Goal: Task Accomplishment & Management: Manage account settings

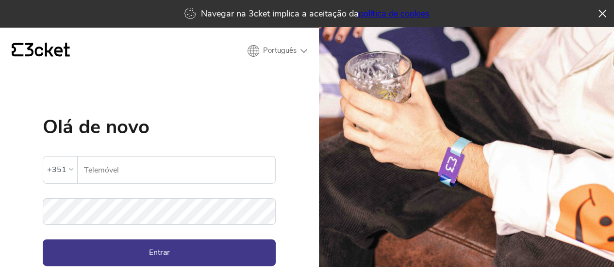
click at [166, 177] on input "Telemóvel" at bounding box center [179, 170] width 192 height 27
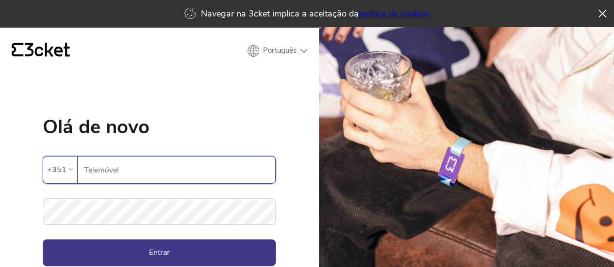
click at [167, 171] on input "Telemóvel" at bounding box center [179, 170] width 192 height 27
click at [135, 174] on input "Telemóvel" at bounding box center [179, 170] width 192 height 27
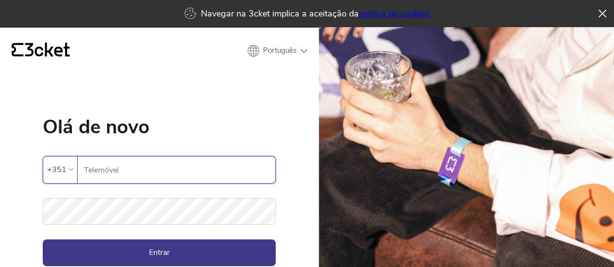
click at [135, 174] on input "Telemóvel" at bounding box center [179, 170] width 192 height 27
click at [83, 176] on input "Telemóvel" at bounding box center [179, 170] width 192 height 27
click at [139, 165] on input "Telemóvel" at bounding box center [179, 170] width 192 height 27
click at [140, 165] on input "Telemóvel" at bounding box center [179, 170] width 192 height 27
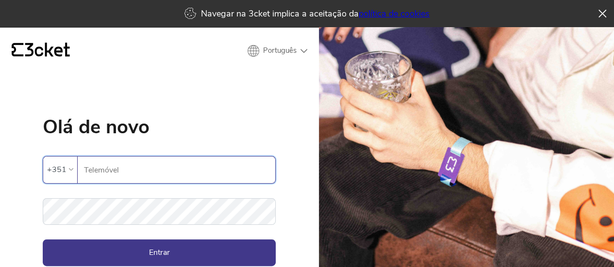
click at [141, 165] on input "Telemóvel" at bounding box center [179, 170] width 192 height 27
click at [142, 165] on input "Telemóvel" at bounding box center [179, 170] width 192 height 27
click at [142, 170] on input "Telemóvel" at bounding box center [179, 170] width 192 height 27
click at [114, 170] on input "Telemóvel" at bounding box center [179, 170] width 192 height 27
click at [55, 174] on div "+351" at bounding box center [56, 170] width 19 height 15
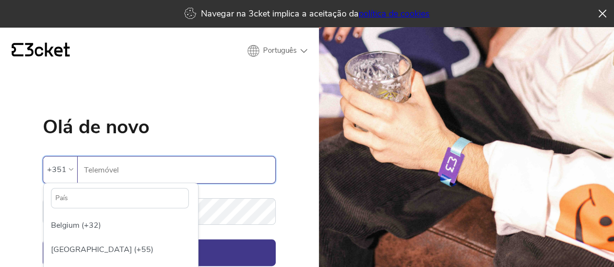
click at [98, 162] on input "Telemóvel" at bounding box center [179, 170] width 192 height 27
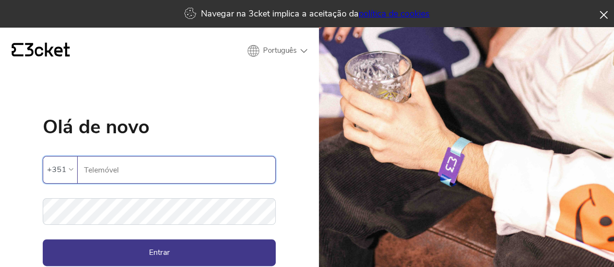
click at [599, 11] on div "Navegar na 3cket implica a aceitação da política de cookies" at bounding box center [307, 13] width 614 height 27
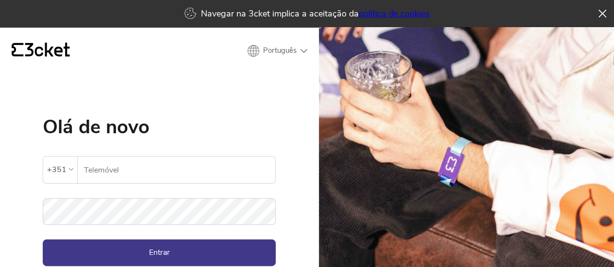
click at [388, 14] on link "política de cookies" at bounding box center [394, 14] width 71 height 12
click at [407, 10] on link "política de cookies" at bounding box center [394, 14] width 71 height 12
click at [604, 12] on icon at bounding box center [602, 14] width 8 height 8
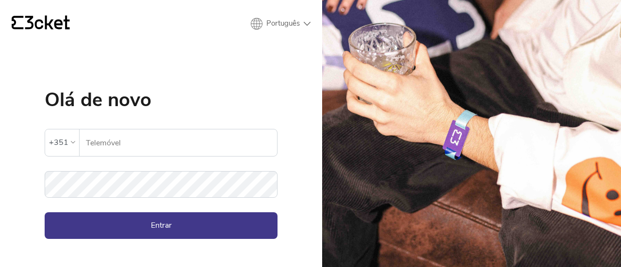
click at [177, 161] on form "A palavra-passe inserida é inválida +351 Telemóvel Palavra-passe Entrar" at bounding box center [161, 175] width 233 height 130
click at [170, 149] on input "Telemóvel" at bounding box center [181, 143] width 192 height 27
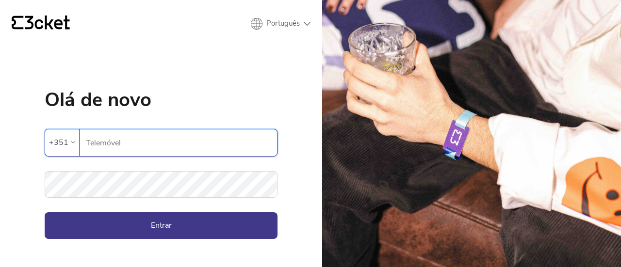
click at [170, 147] on input "Telemóvel" at bounding box center [181, 143] width 192 height 27
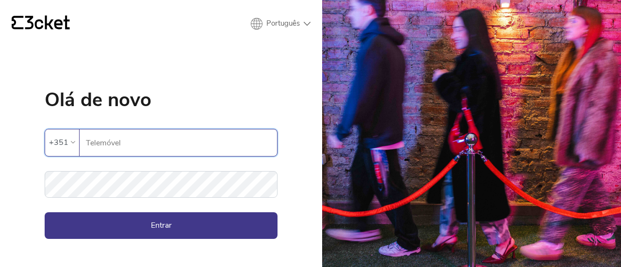
click at [142, 140] on input "Telemóvel" at bounding box center [181, 143] width 192 height 27
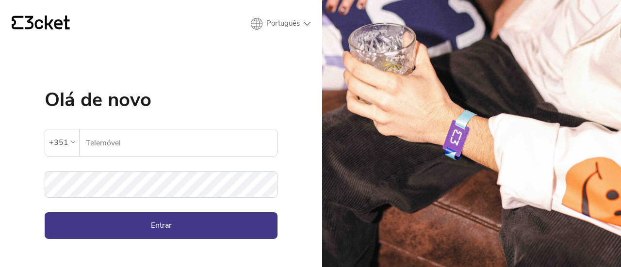
click at [184, 143] on input "Telemóvel" at bounding box center [181, 143] width 192 height 27
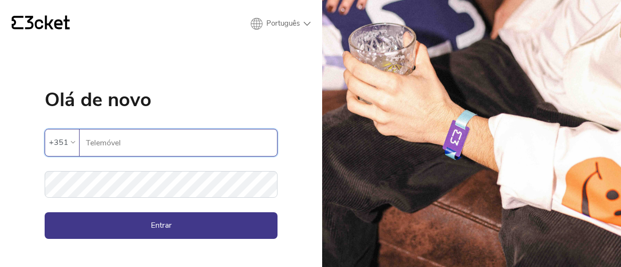
click at [60, 138] on div "+351" at bounding box center [58, 142] width 19 height 15
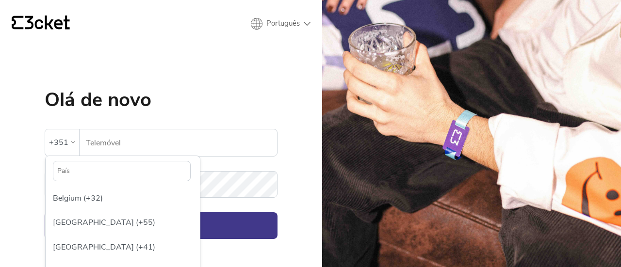
click at [67, 167] on input "text" at bounding box center [122, 171] width 138 height 20
type input "po"
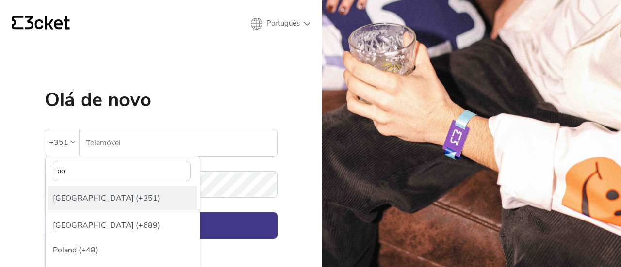
click at [140, 198] on div "Portugal (+351)" at bounding box center [122, 198] width 149 height 24
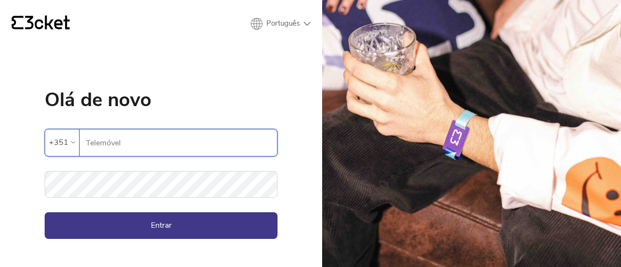
click at [139, 146] on input "Telemóvel" at bounding box center [181, 143] width 192 height 27
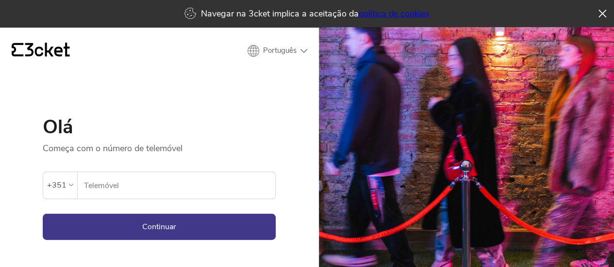
click at [228, 16] on p "Navegar na 3cket implica a aceitação da política de cookies" at bounding box center [315, 14] width 229 height 12
click at [195, 16] on div at bounding box center [192, 14] width 17 height 12
click at [192, 16] on icon at bounding box center [190, 14] width 12 height 12
click at [191, 16] on icon at bounding box center [190, 14] width 12 height 12
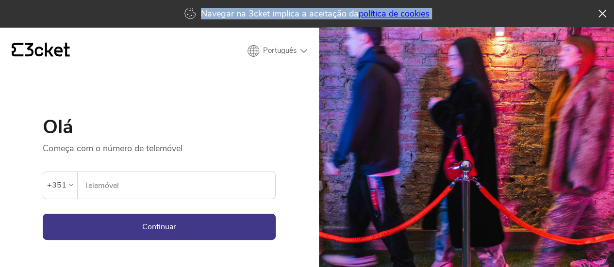
drag, startPoint x: 191, startPoint y: 16, endPoint x: 193, endPoint y: 21, distance: 5.5
click at [193, 21] on div "Navegar na 3cket implica a aceitação da política de cookies" at bounding box center [307, 13] width 614 height 27
click at [347, 14] on p "Navegar na 3cket implica a aceitação da política de cookies" at bounding box center [315, 14] width 229 height 12
click at [385, 10] on link "política de cookies" at bounding box center [394, 14] width 71 height 12
click at [189, 27] on div "{' '} Português English Português Español Olá Começa com o número de telemóvel …" at bounding box center [159, 160] width 319 height 267
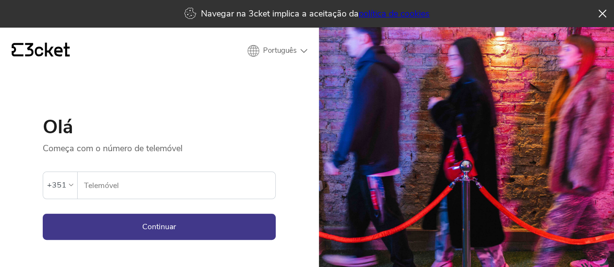
click at [300, 55] on select "English Português Español" at bounding box center [278, 51] width 60 height 12
click at [164, 182] on input "Telemóvel" at bounding box center [179, 185] width 192 height 27
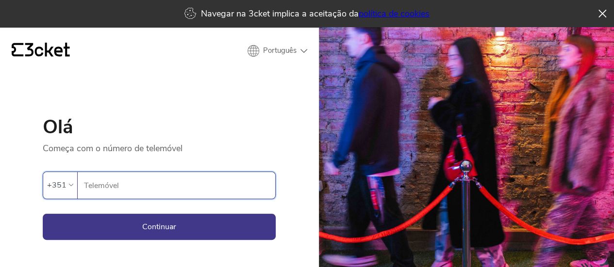
click at [166, 180] on input "Telemóvel" at bounding box center [179, 185] width 192 height 27
click at [169, 180] on input "Telemóvel" at bounding box center [179, 185] width 192 height 27
type input "960335944"
click at [181, 231] on button "Continuar" at bounding box center [159, 227] width 233 height 26
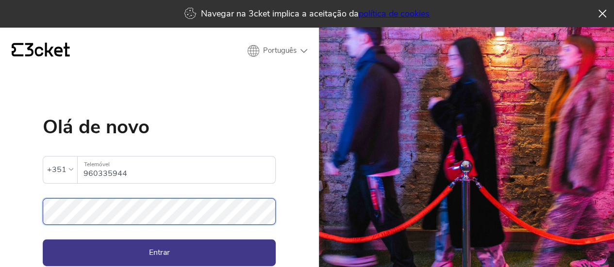
click at [43, 240] on button "Entrar" at bounding box center [159, 253] width 233 height 26
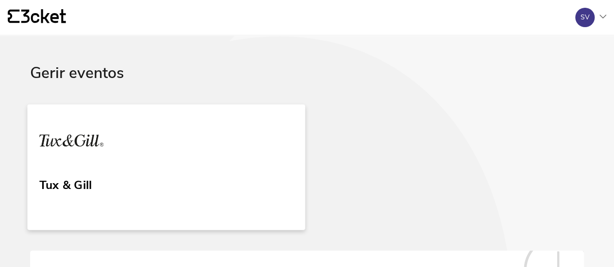
click at [80, 148] on img at bounding box center [71, 142] width 65 height 45
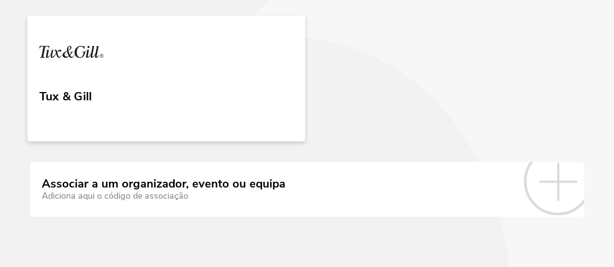
click at [66, 58] on img at bounding box center [71, 54] width 65 height 45
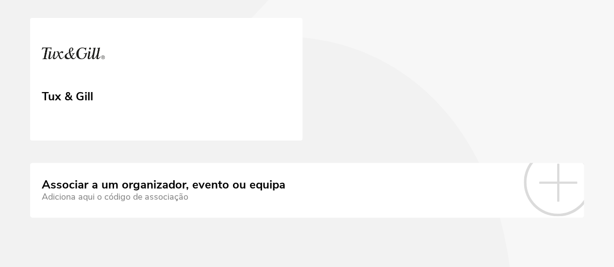
scroll to position [89, 0]
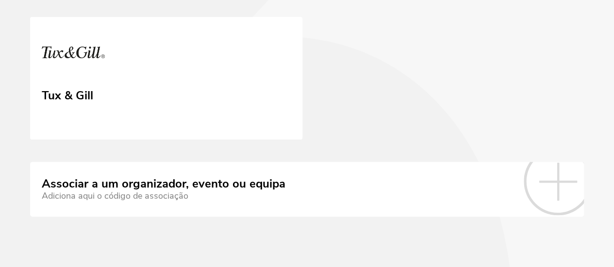
click at [172, 204] on link "Associar a um organizador, evento ou equipa Adiciona aqui o código de associação" at bounding box center [307, 189] width 554 height 54
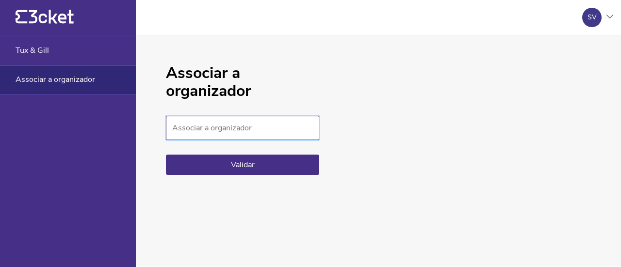
click at [296, 126] on input "Associar a organizador" at bounding box center [242, 128] width 153 height 24
